Goal: Find specific page/section: Find specific page/section

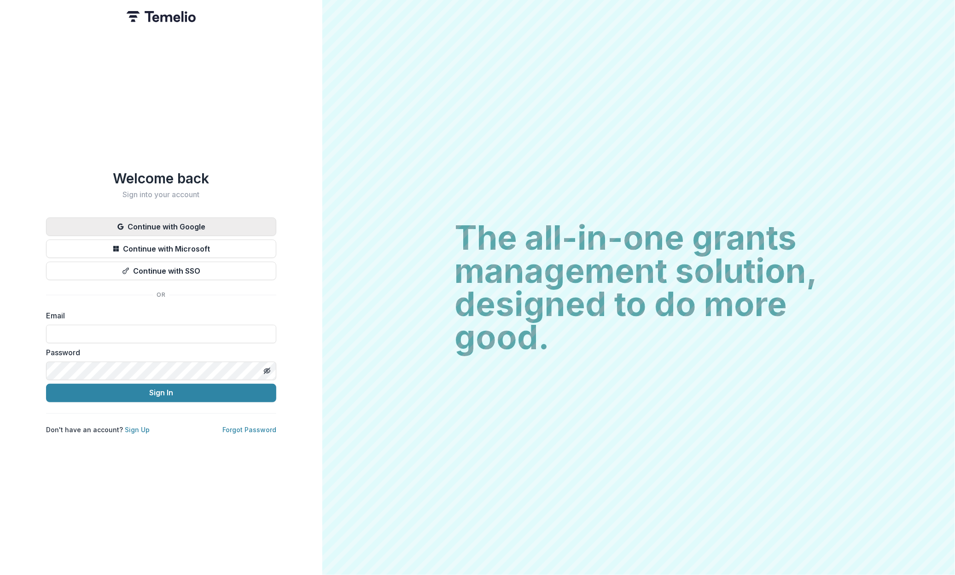
click at [223, 218] on button "Continue with Google" at bounding box center [161, 226] width 230 height 18
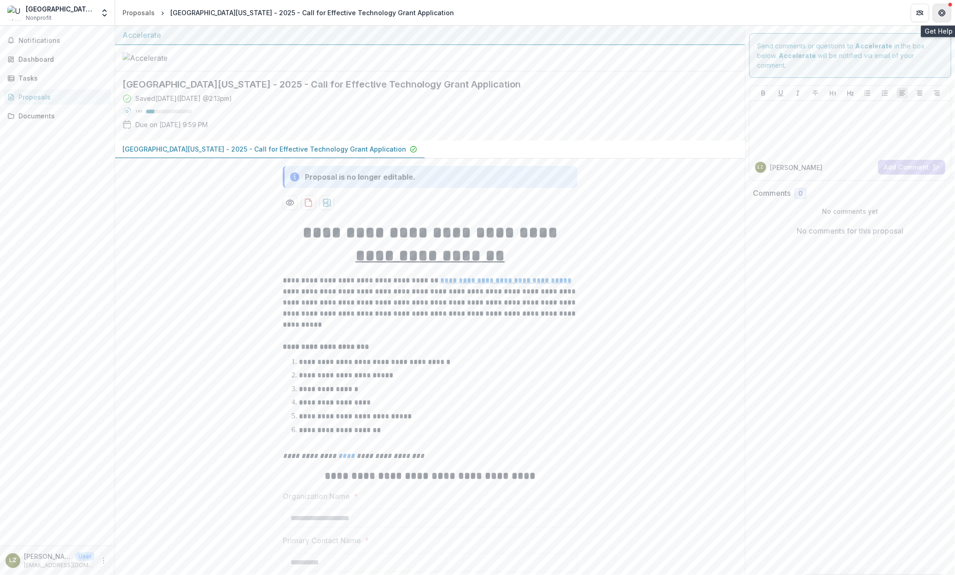
click at [942, 12] on icon "Get Help" at bounding box center [941, 12] width 7 height 7
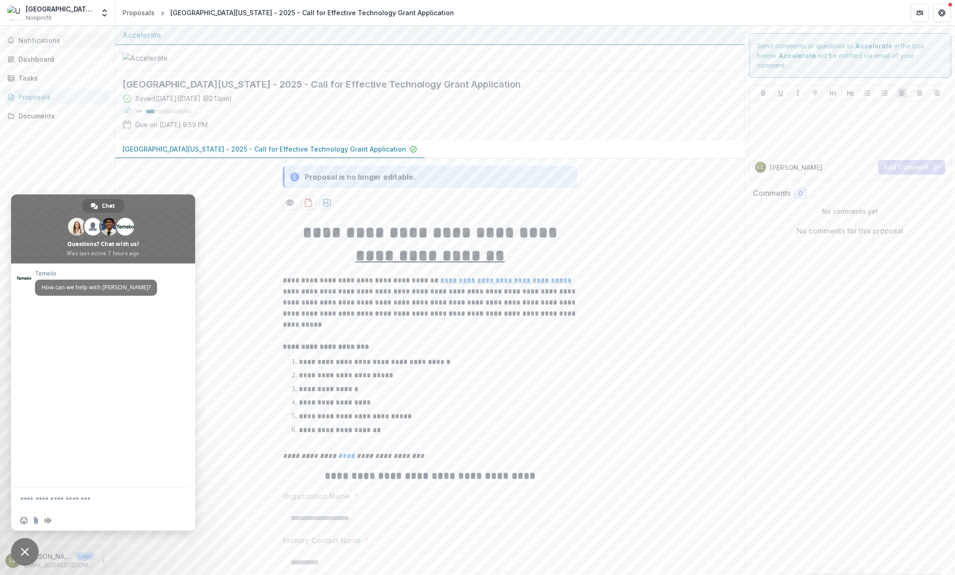
click at [51, 34] on button "Notifications" at bounding box center [57, 40] width 107 height 15
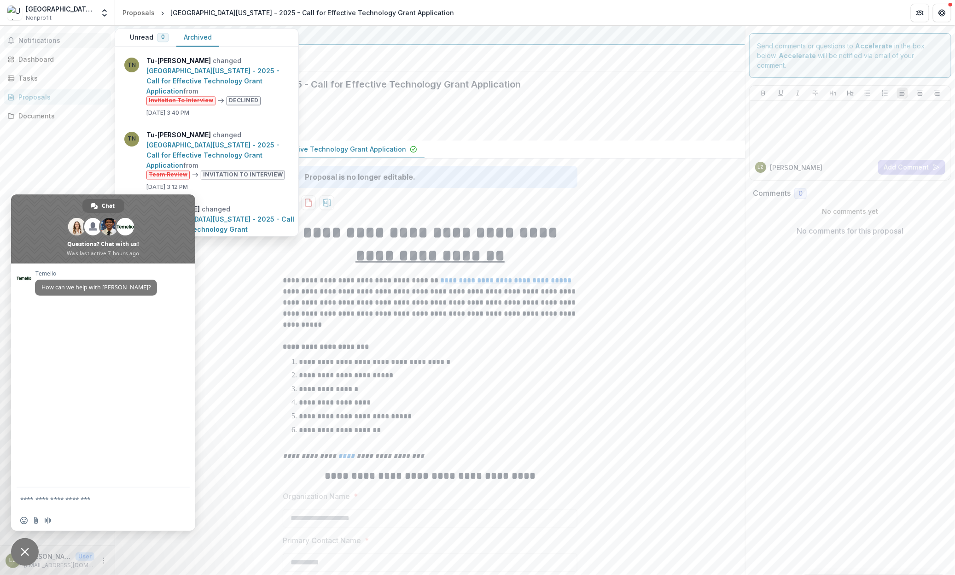
click at [203, 40] on button "Archived" at bounding box center [197, 38] width 43 height 18
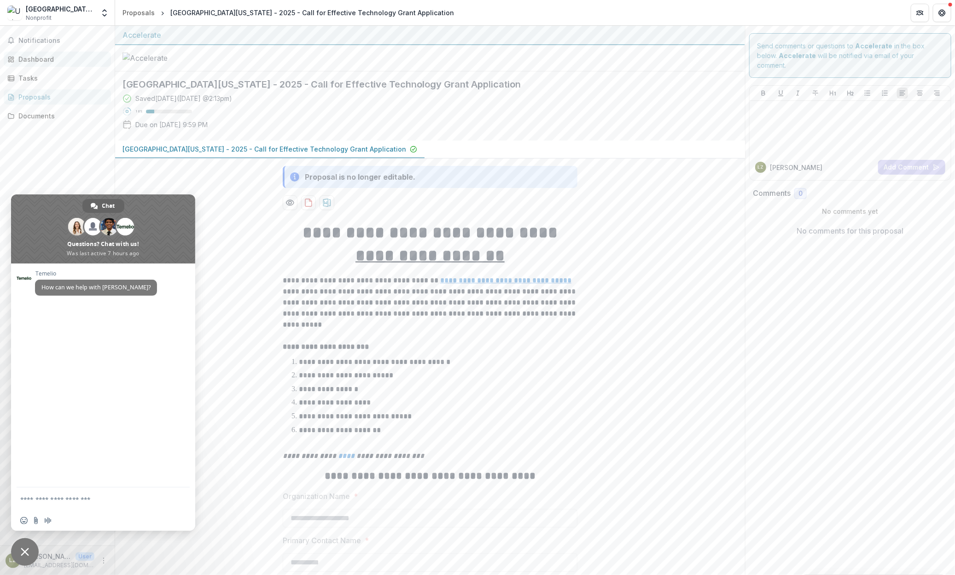
click at [46, 58] on div "Dashboard" at bounding box center [60, 59] width 85 height 10
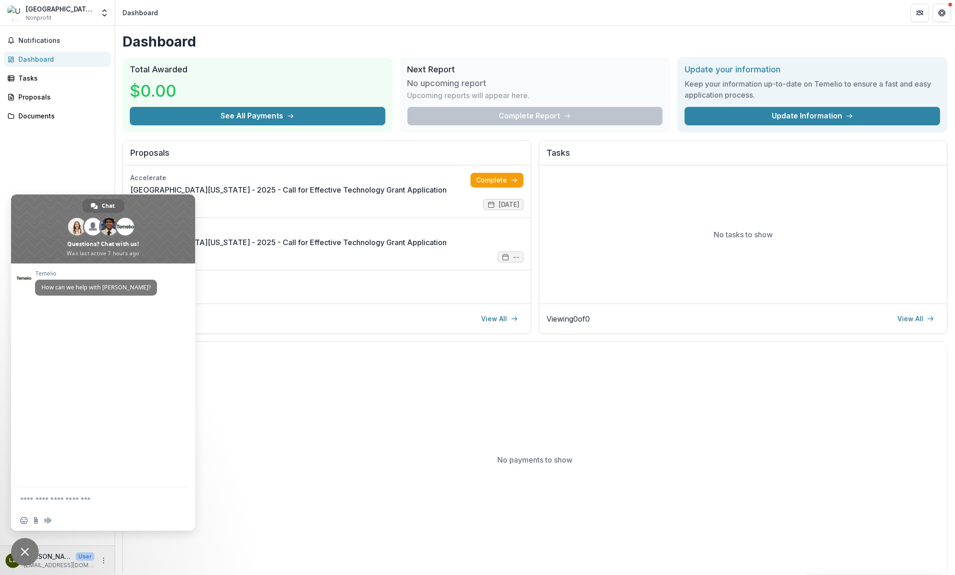
click at [166, 214] on span at bounding box center [103, 228] width 184 height 69
